Goal: Information Seeking & Learning: Learn about a topic

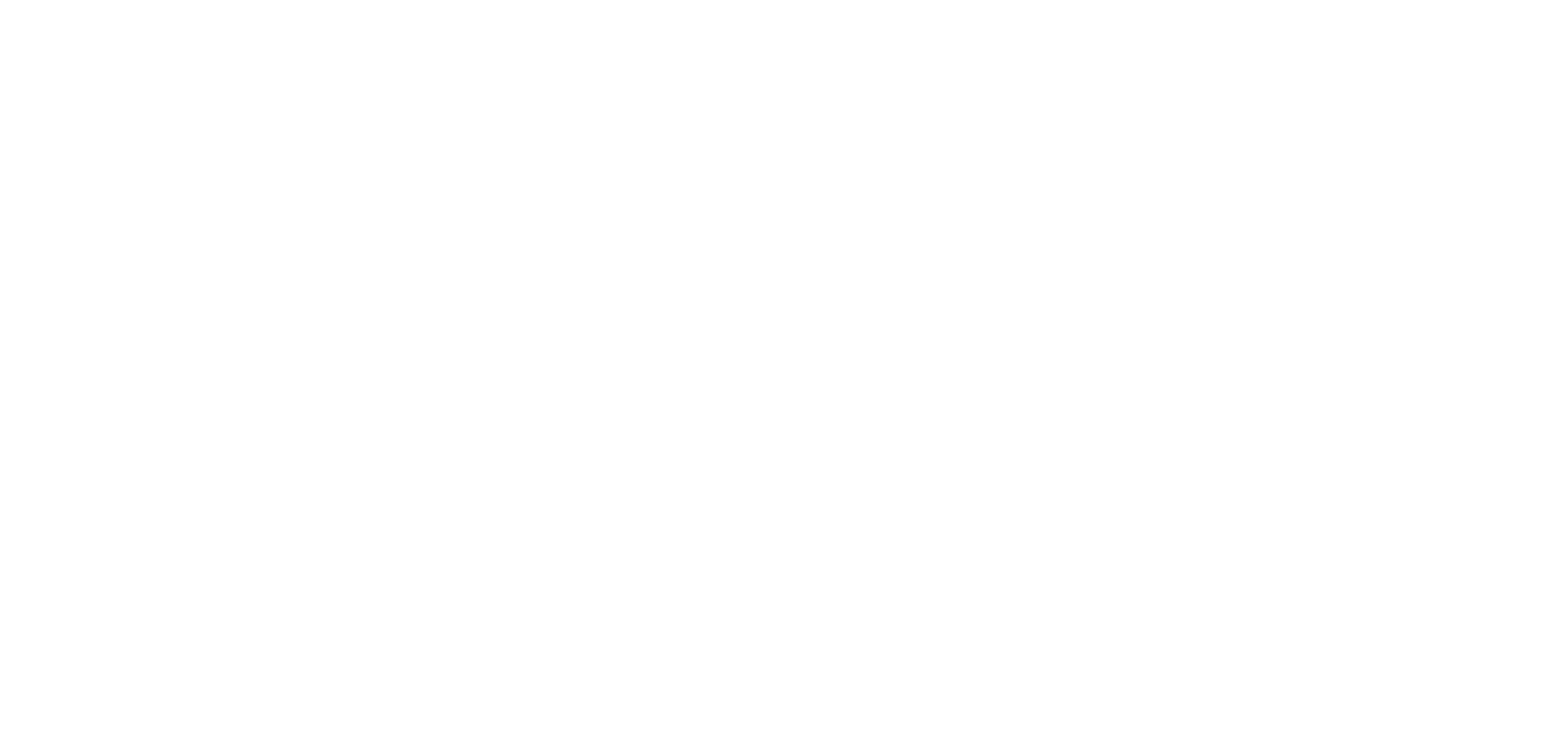
scroll to position [59, 0]
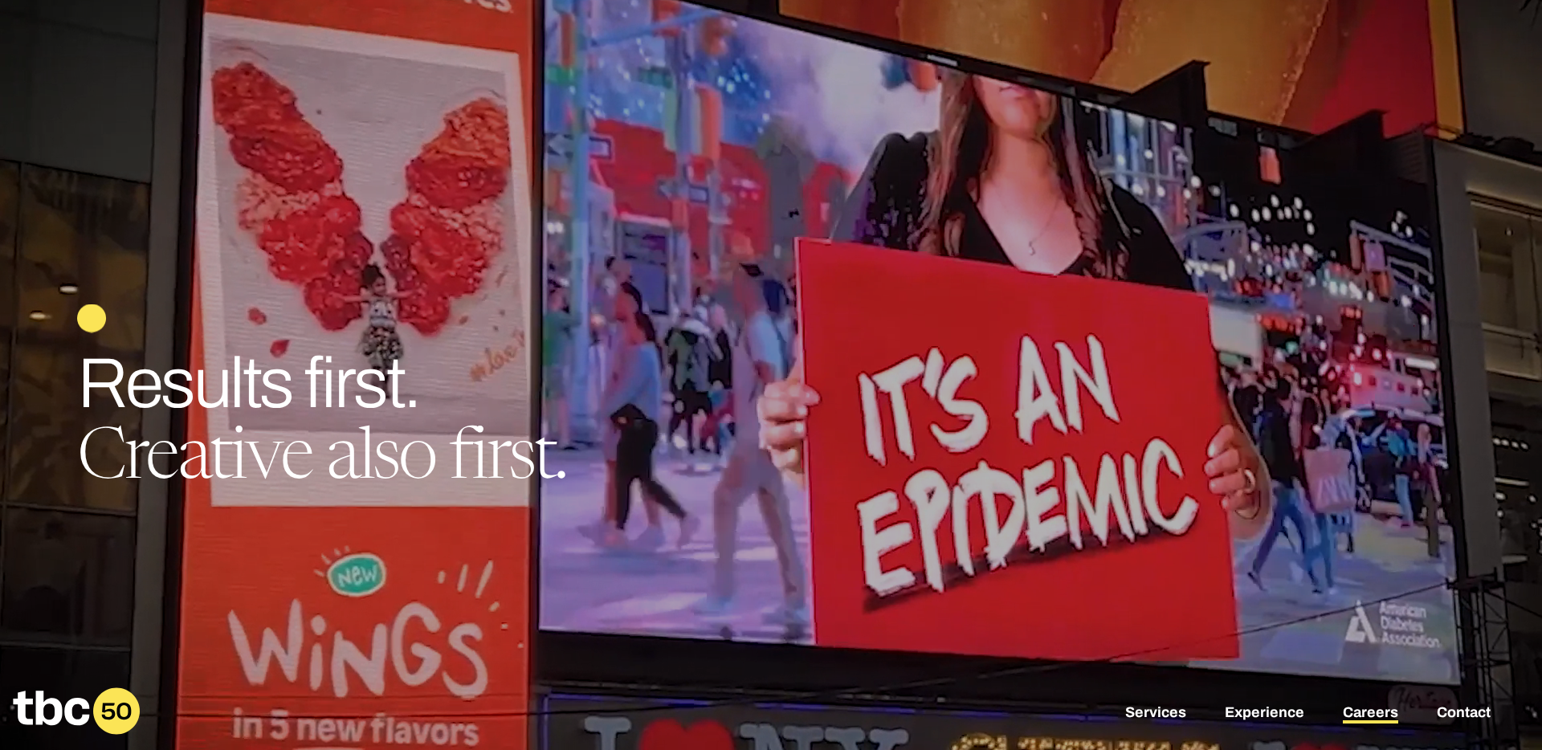
click at [1351, 708] on link "Careers" at bounding box center [1370, 713] width 55 height 19
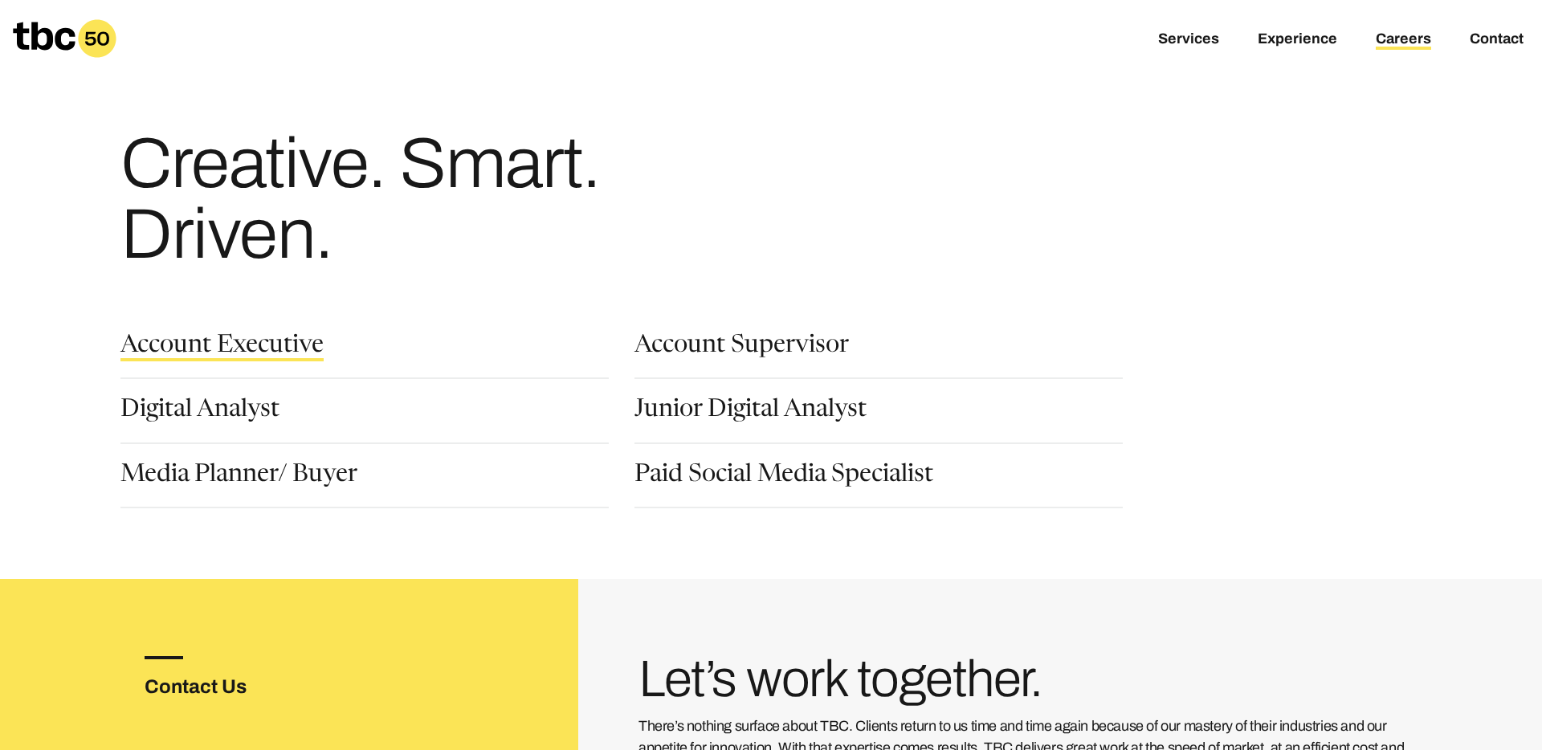
click at [298, 342] on link "Account Executive" at bounding box center [221, 347] width 203 height 27
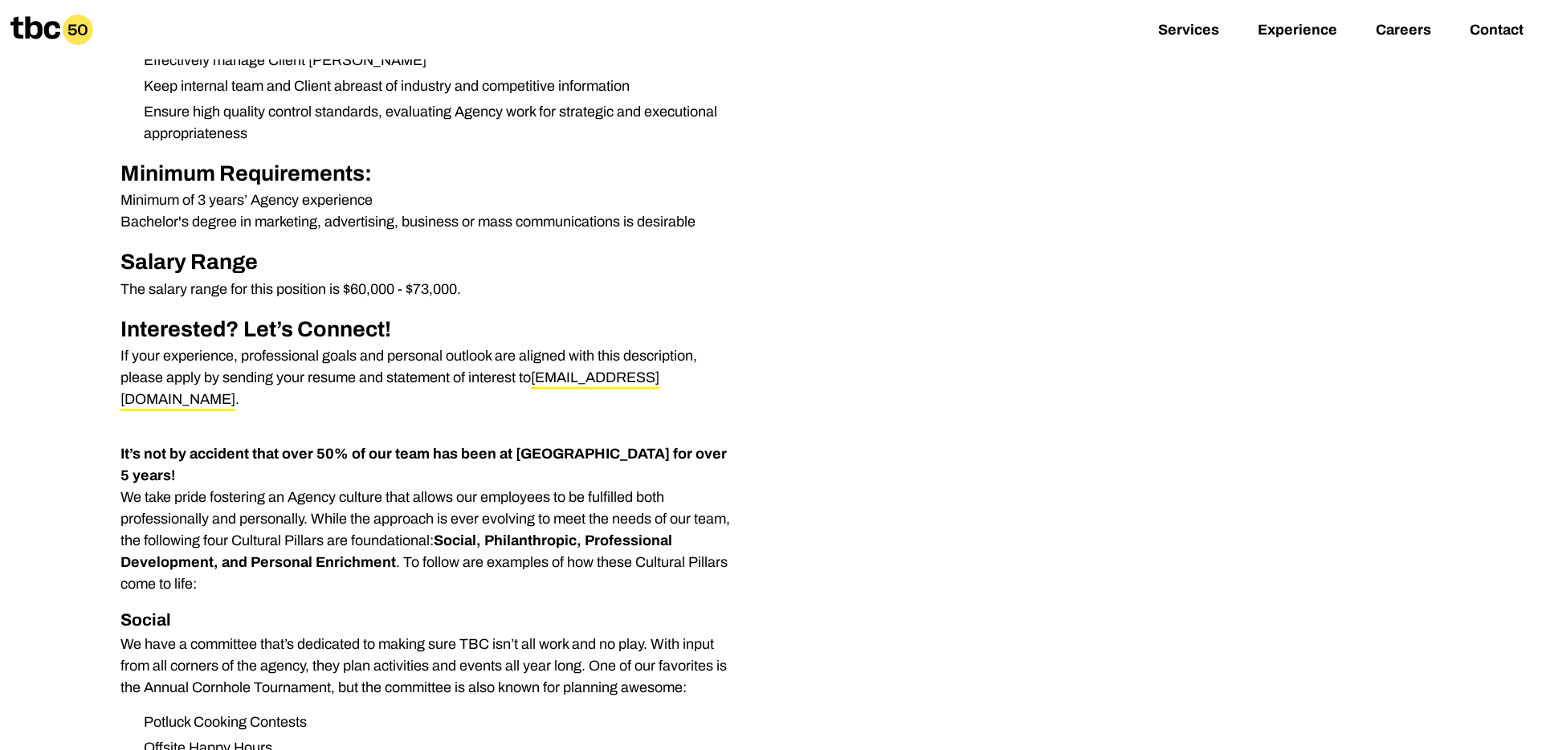
scroll to position [737, 0]
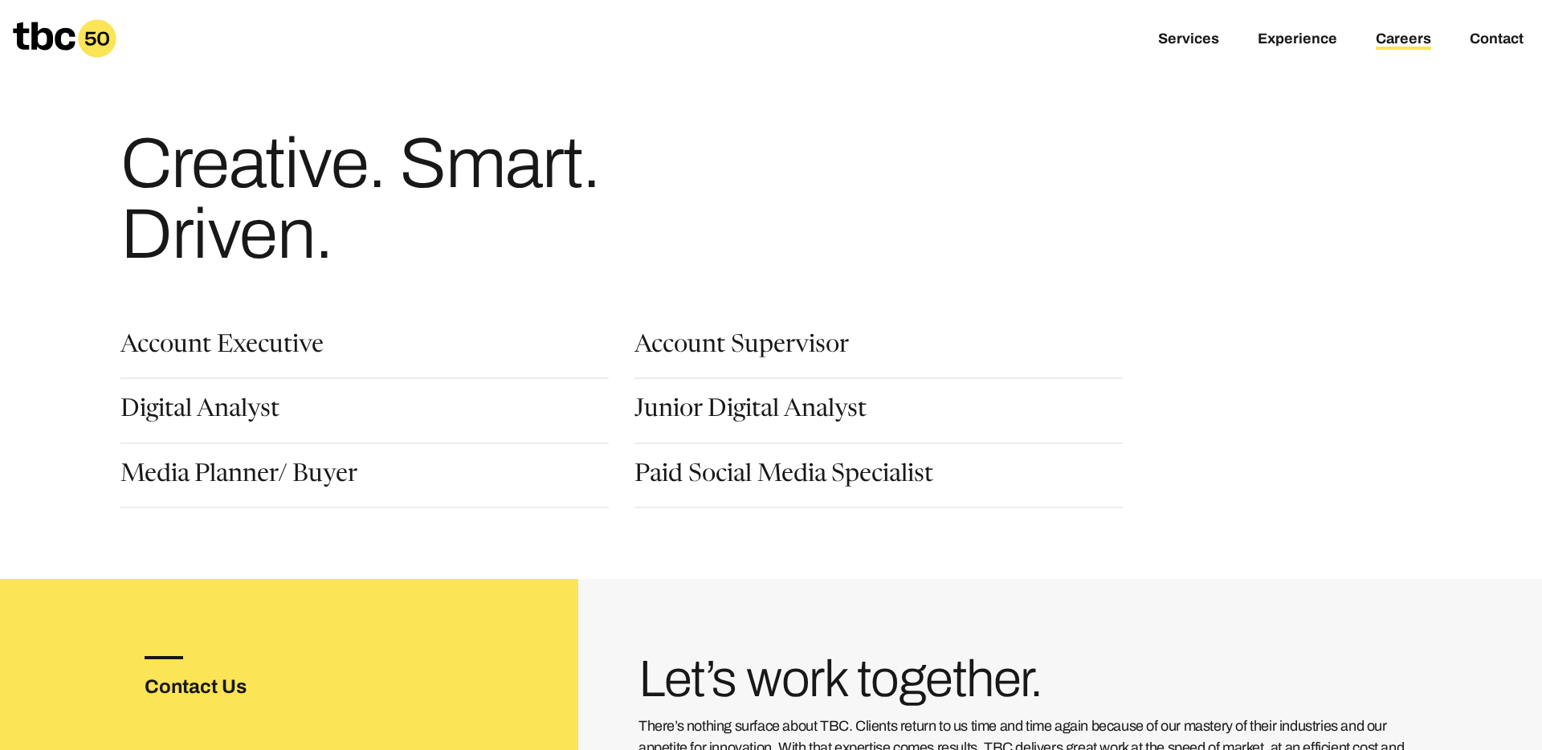
click at [769, 461] on div "Junior Digital Analyst" at bounding box center [891, 430] width 514 height 64
click at [766, 471] on link "Paid Social Media Specialist" at bounding box center [783, 476] width 299 height 27
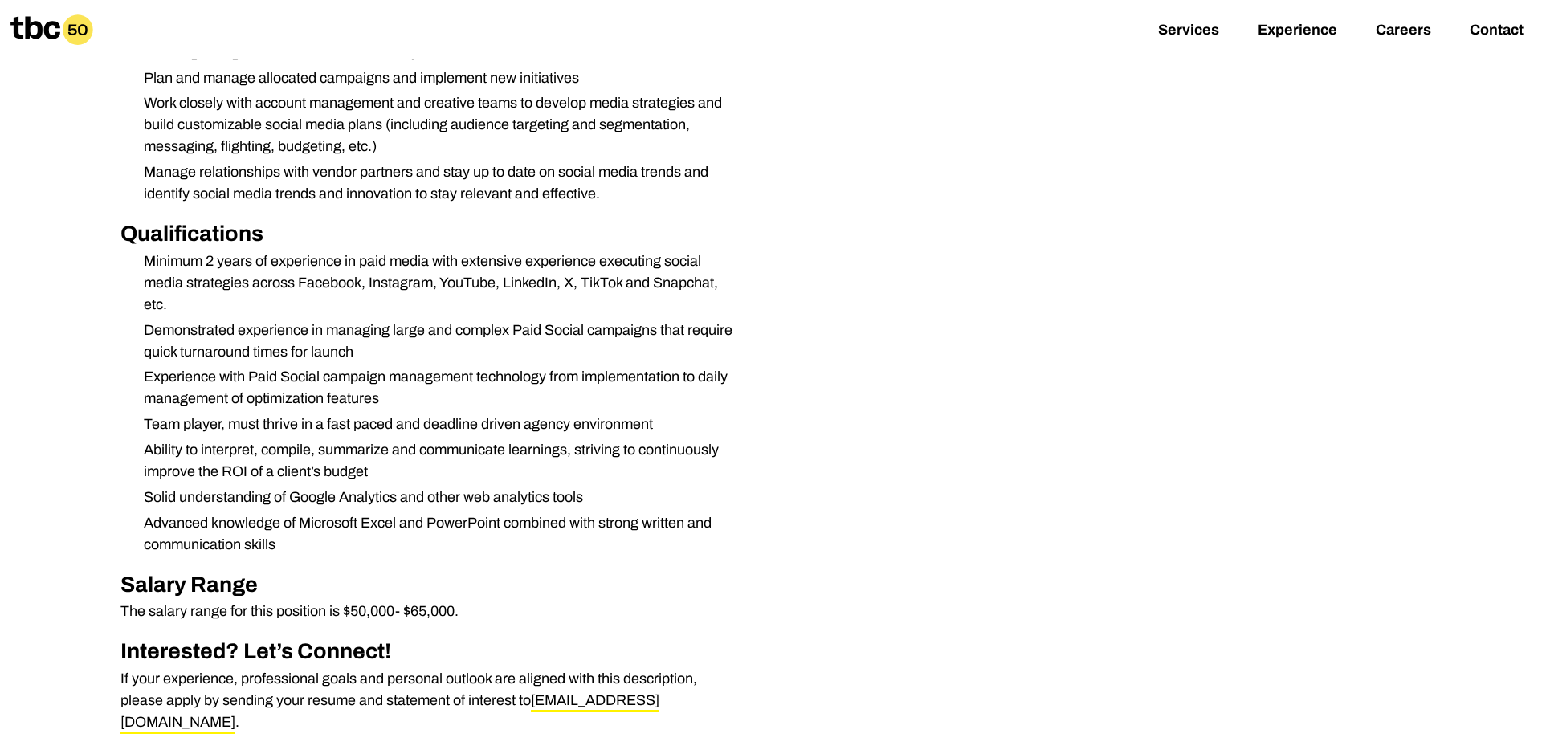
scroll to position [694, 0]
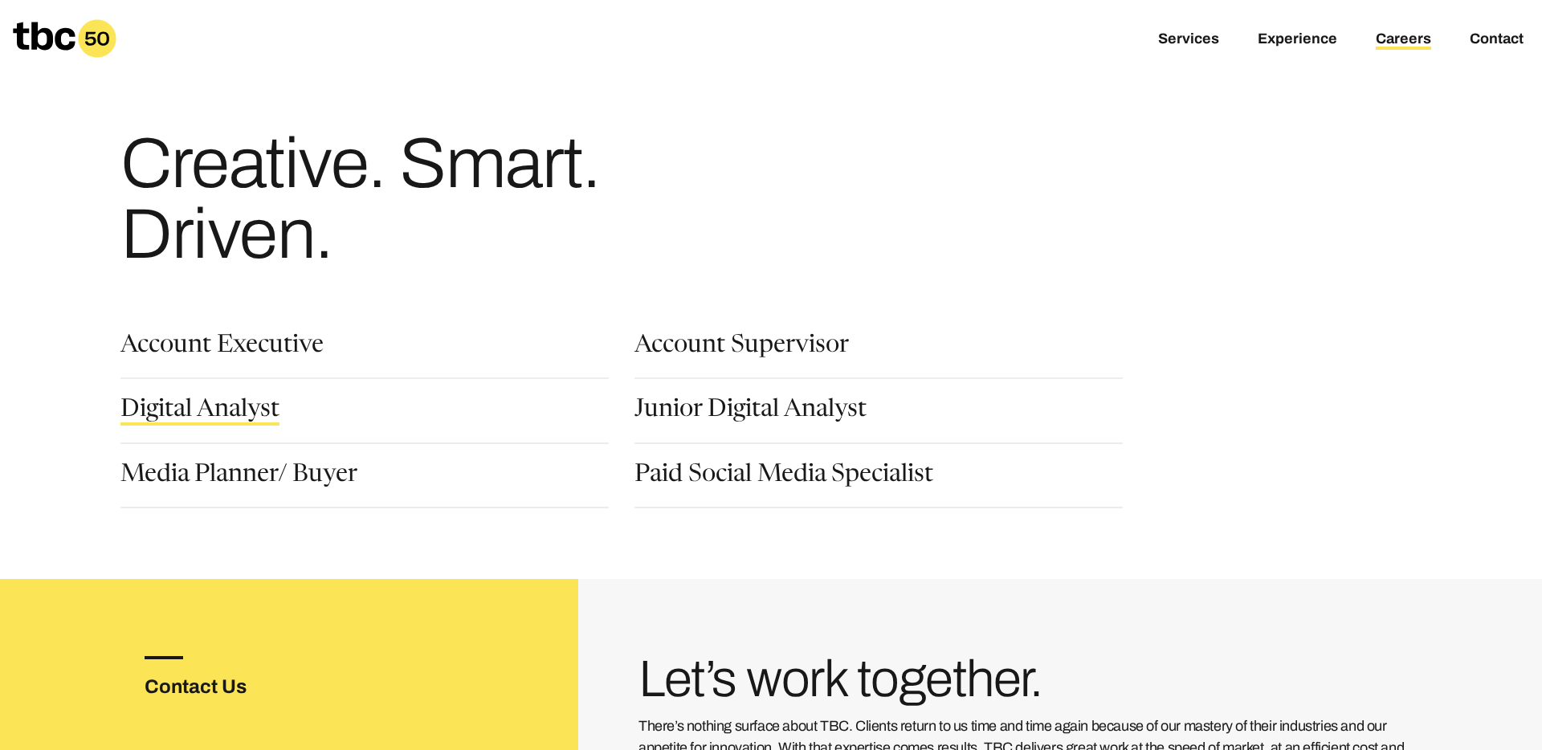
click at [197, 406] on link "Digital Analyst" at bounding box center [199, 411] width 159 height 27
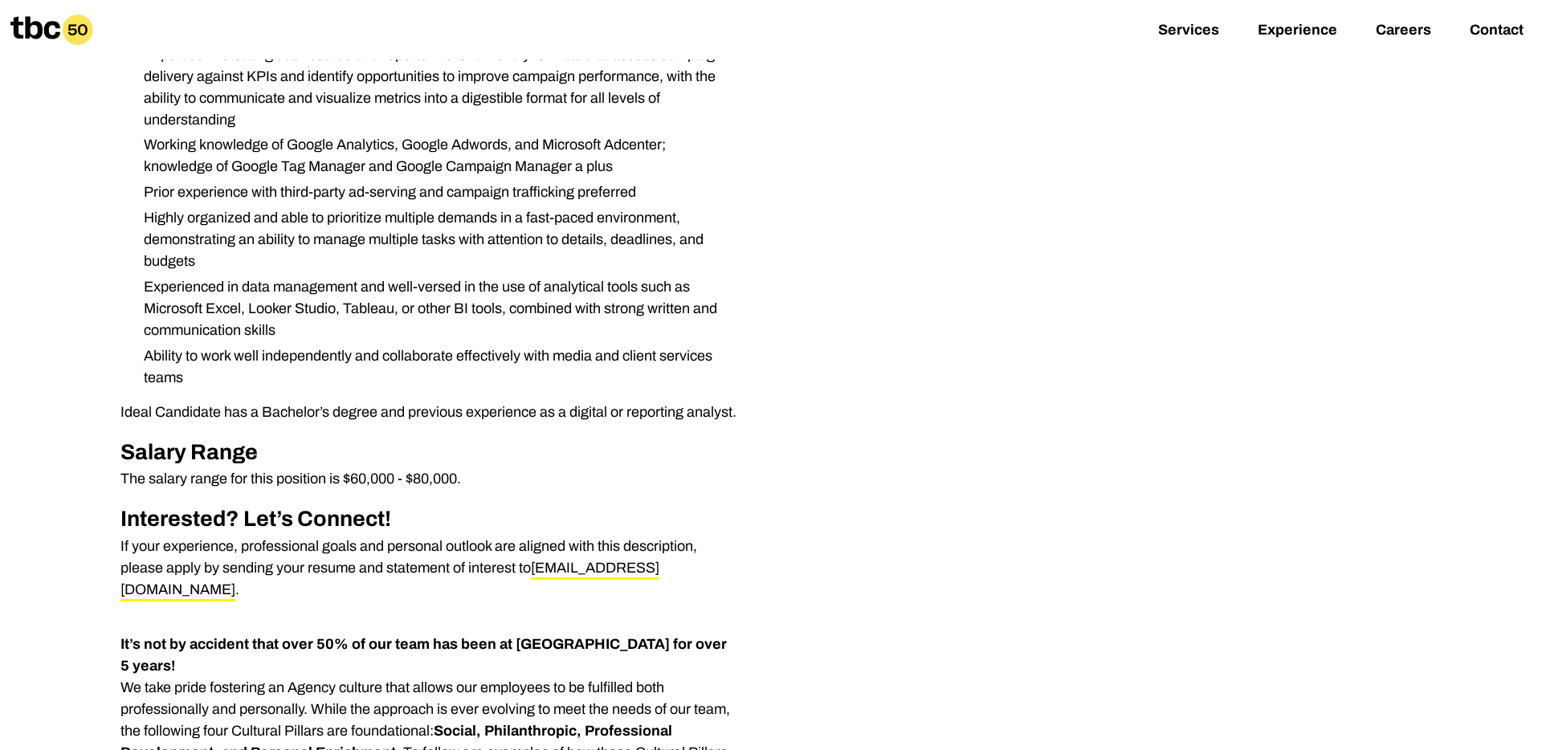
scroll to position [590, 0]
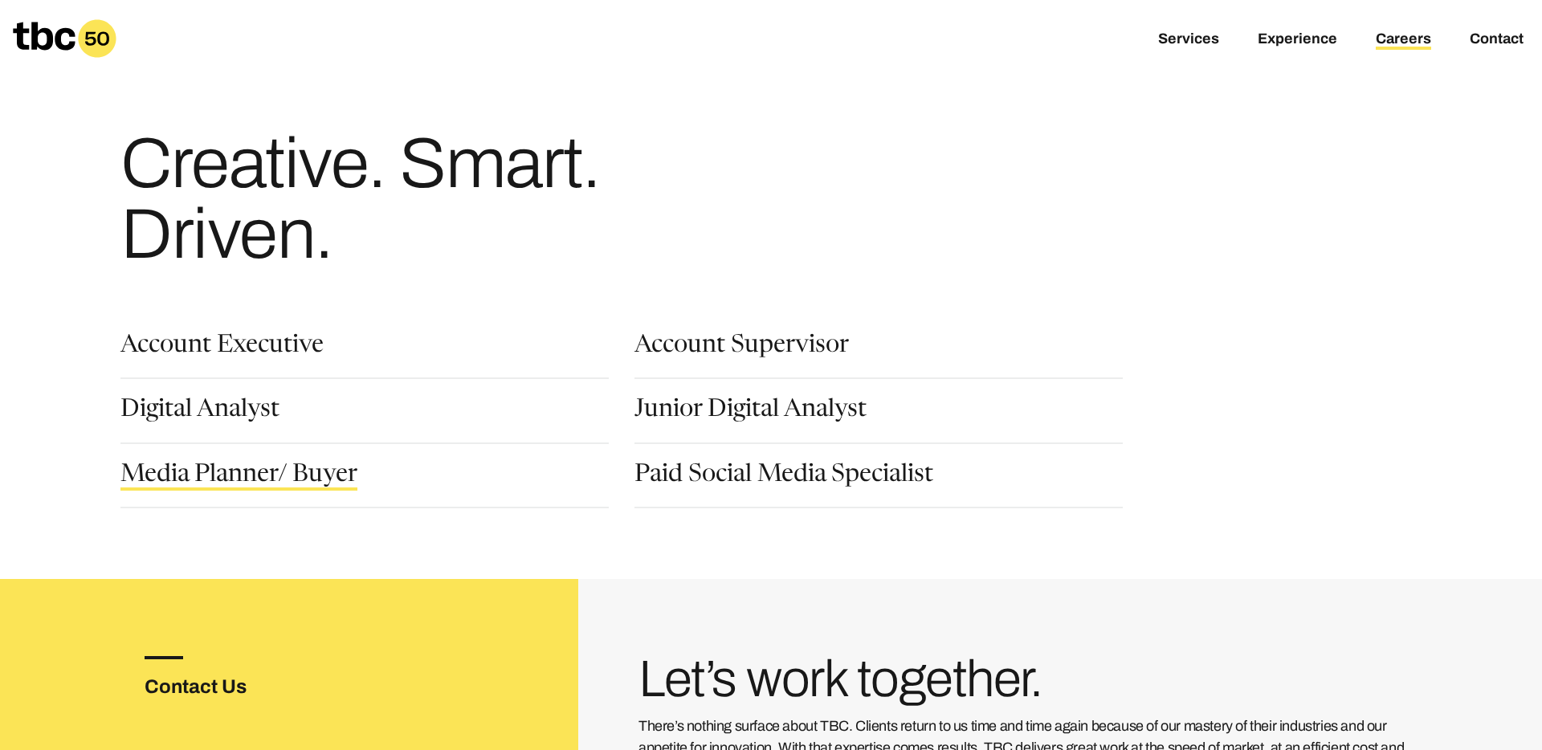
click at [240, 463] on link "Media Planner/ Buyer" at bounding box center [238, 476] width 237 height 27
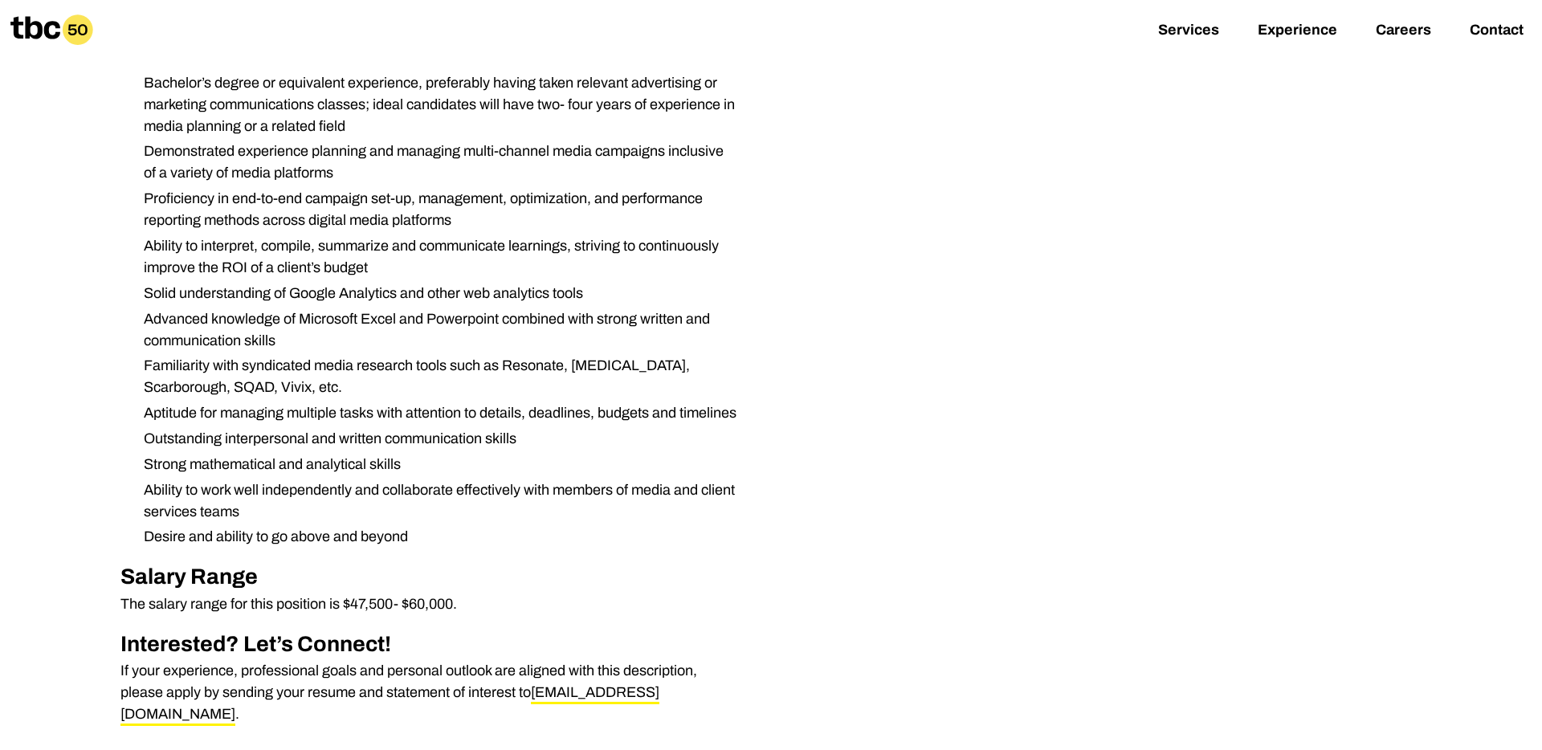
scroll to position [955, 0]
